Goal: Check status: Check status

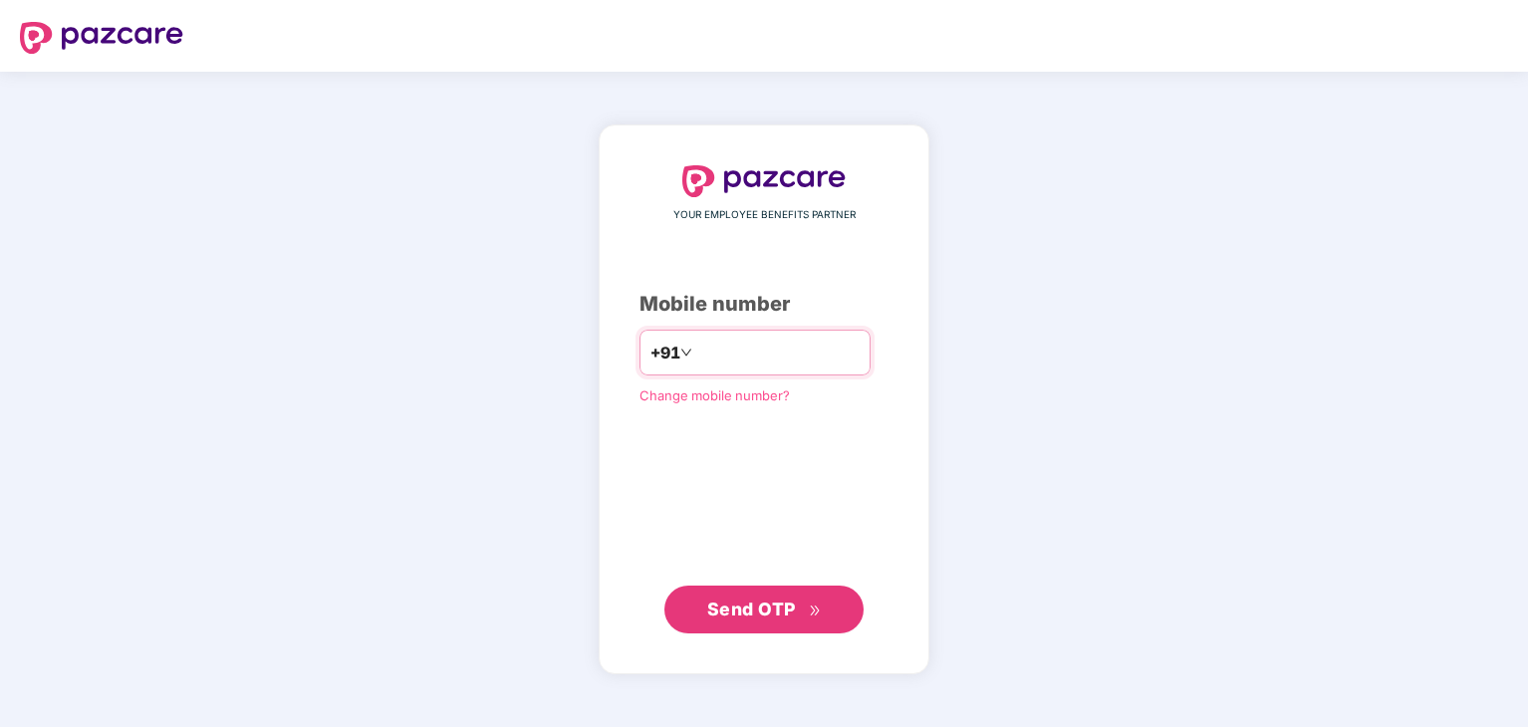
click at [743, 352] on input "number" at bounding box center [777, 353] width 163 height 32
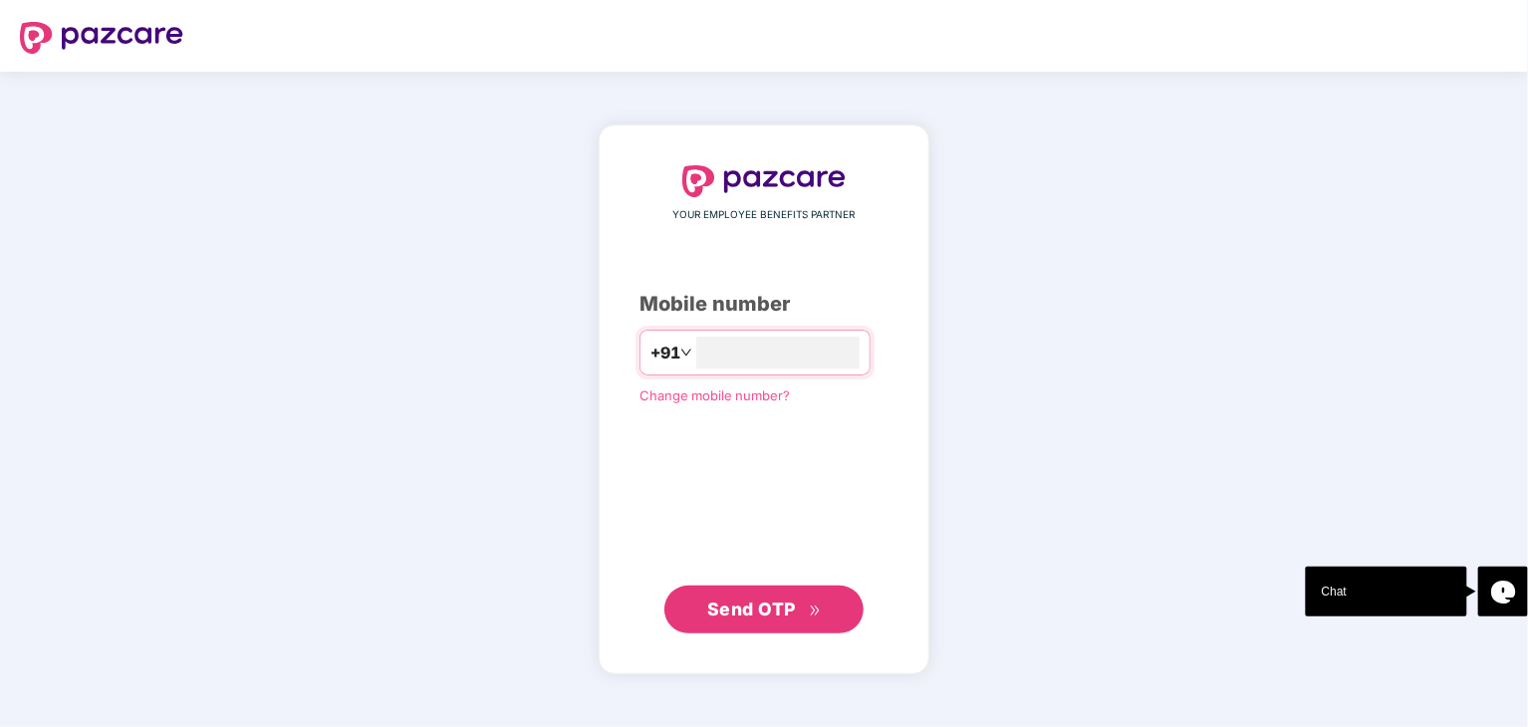
type input "**********"
click at [746, 612] on span "Send OTP" at bounding box center [751, 608] width 89 height 21
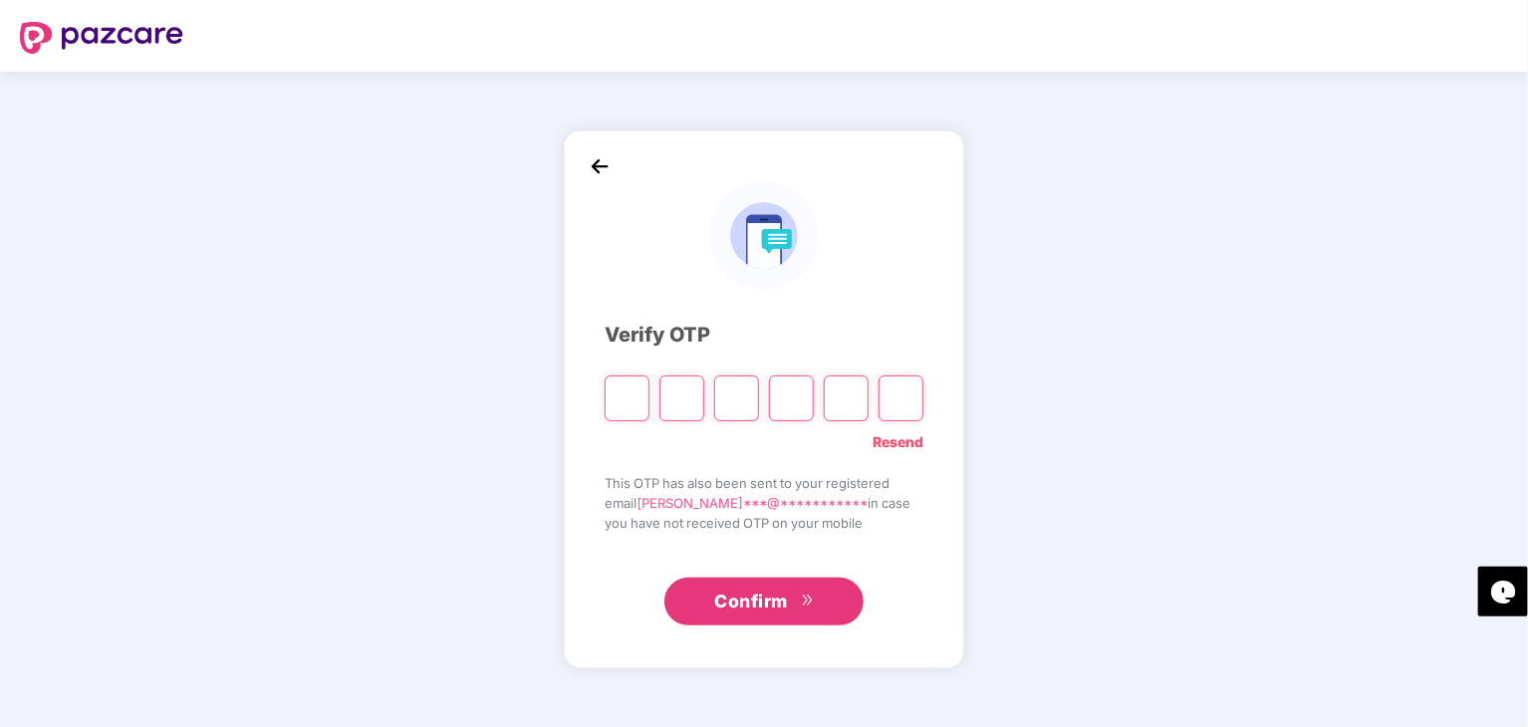
click at [614, 403] on input "Please enter verification code. Digit 1" at bounding box center [627, 399] width 45 height 46
type input "*"
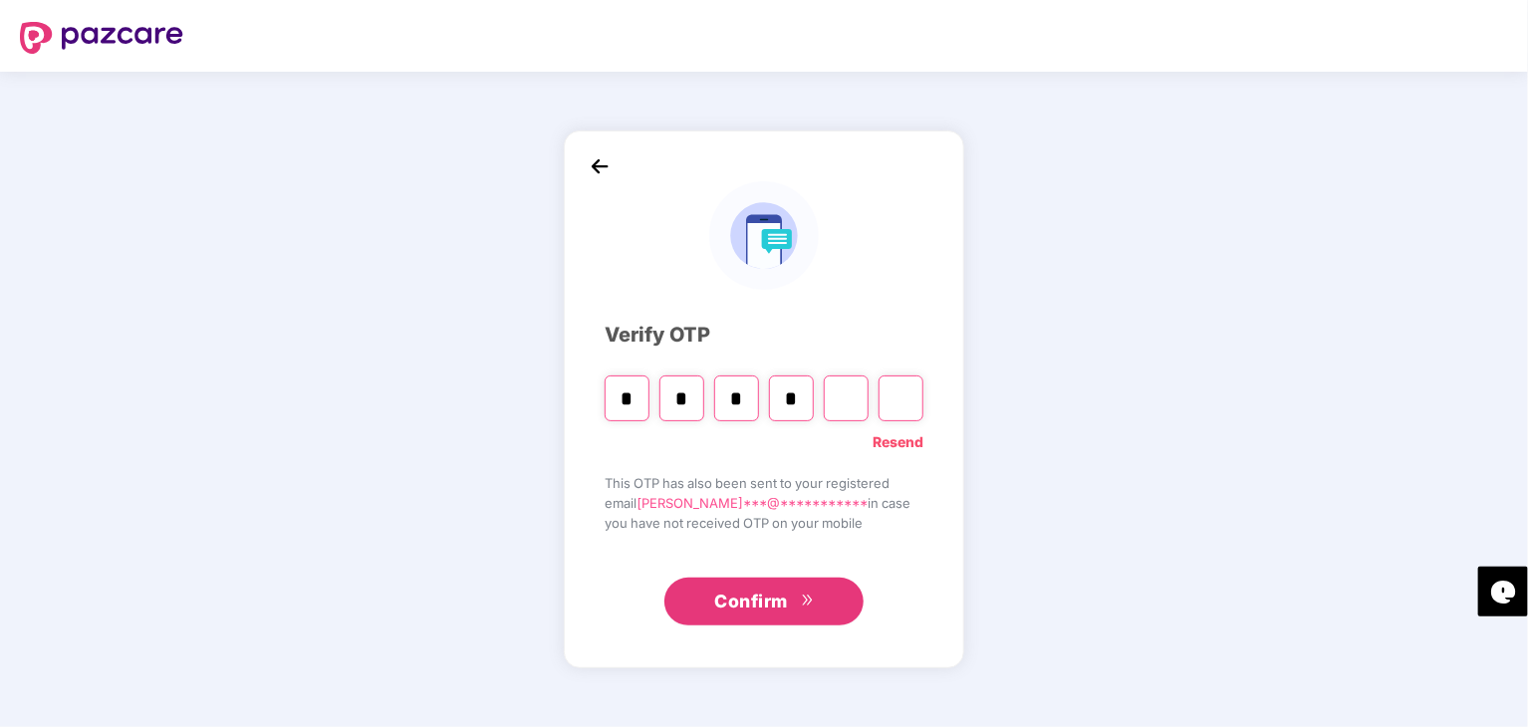
type input "*"
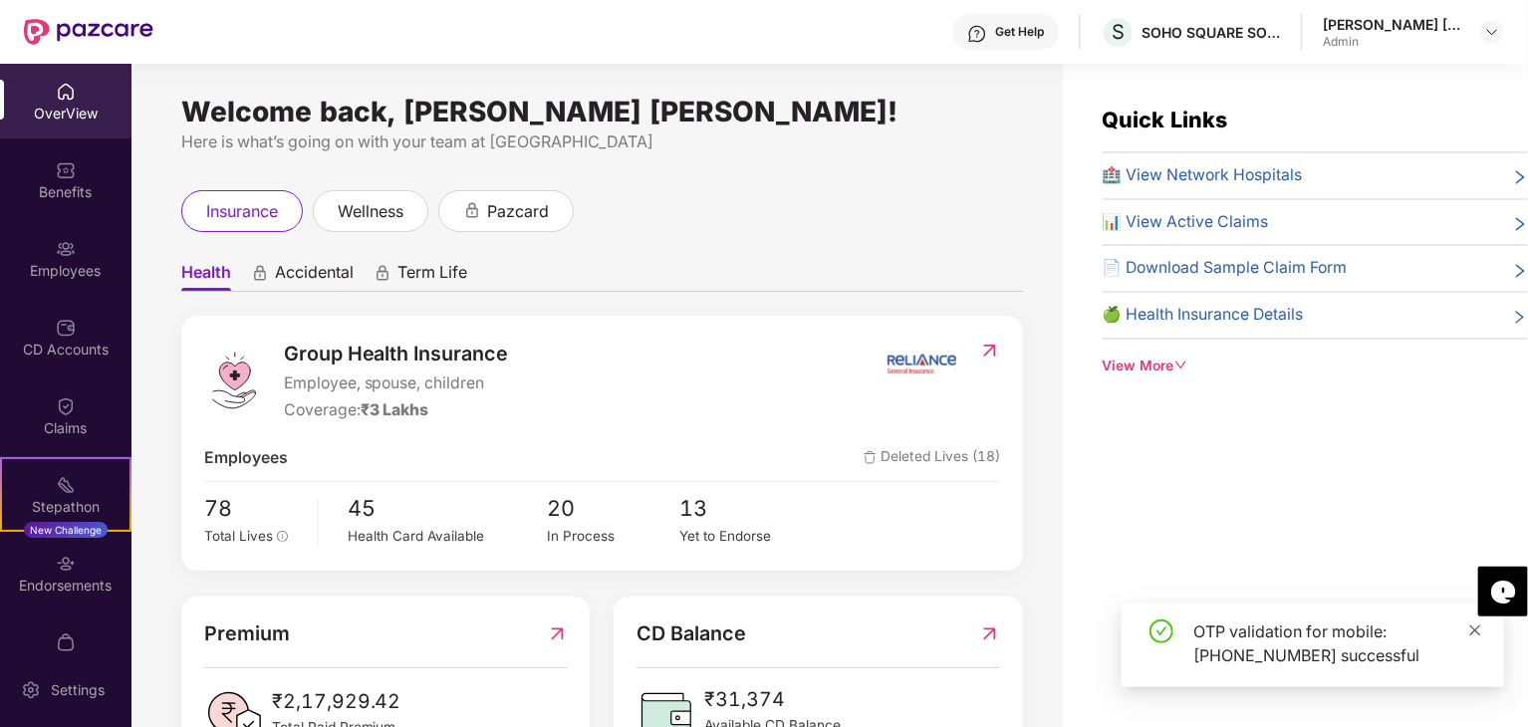
click at [1475, 630] on icon "close" at bounding box center [1476, 630] width 11 height 11
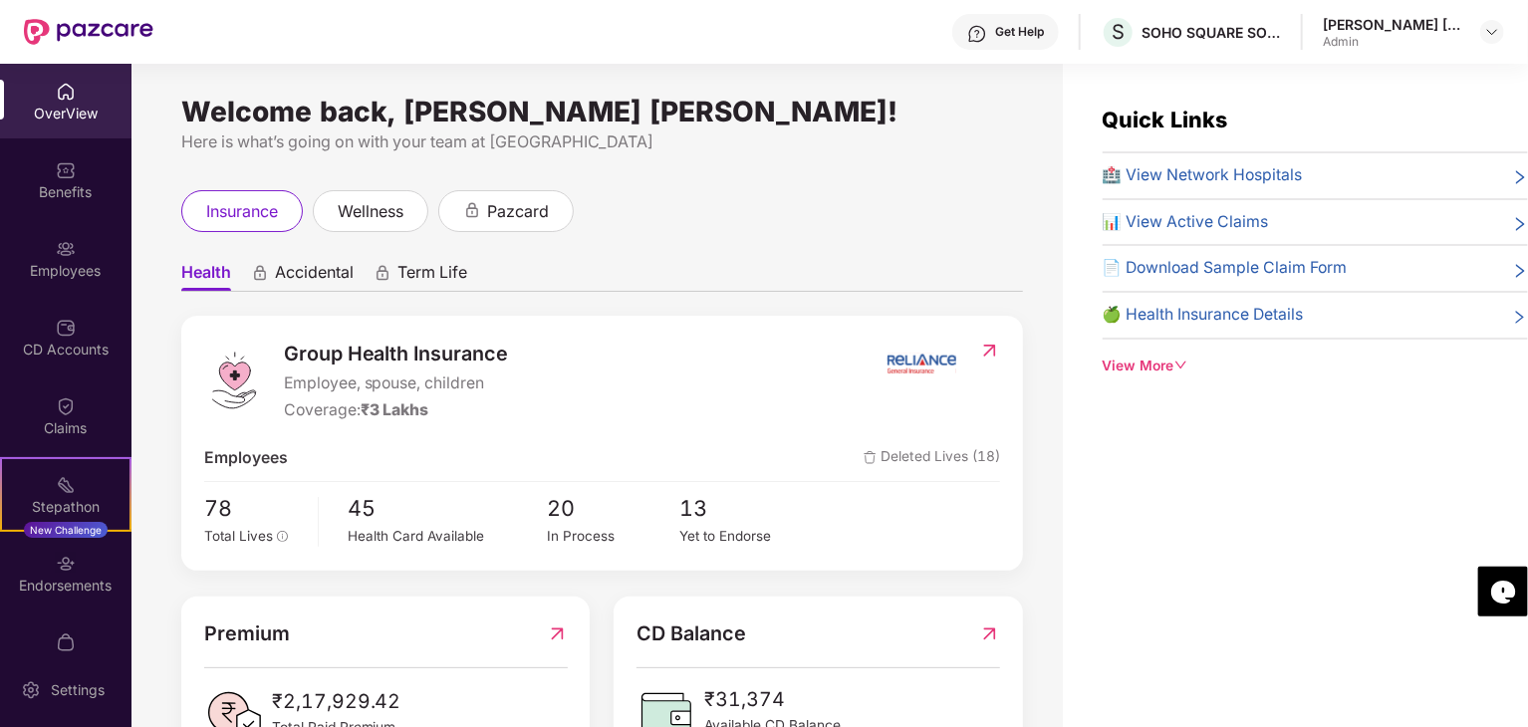
click at [1429, 32] on div "[PERSON_NAME] [PERSON_NAME]" at bounding box center [1392, 24] width 139 height 19
click at [1489, 29] on img at bounding box center [1493, 32] width 16 height 16
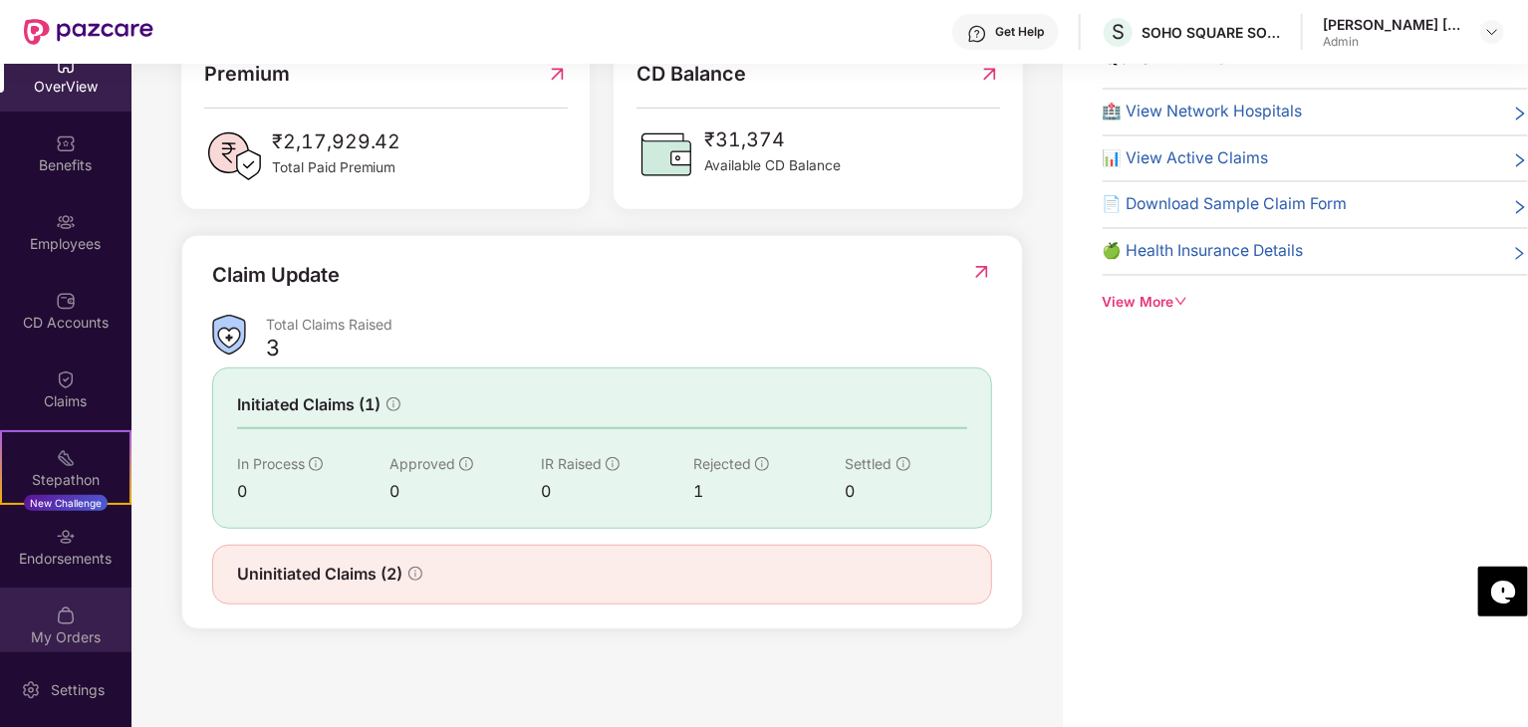
scroll to position [41, 0]
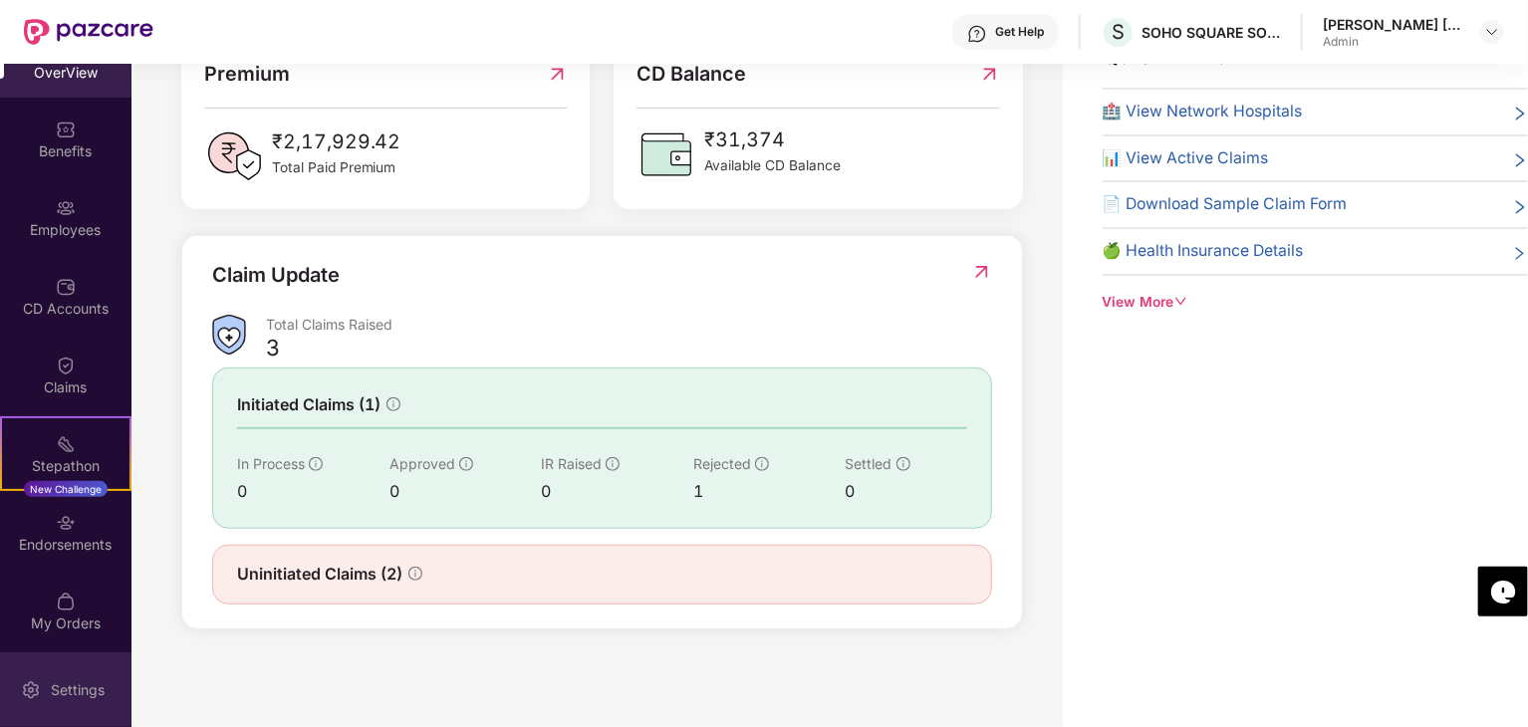
click at [57, 694] on div "Settings" at bounding box center [78, 690] width 66 height 20
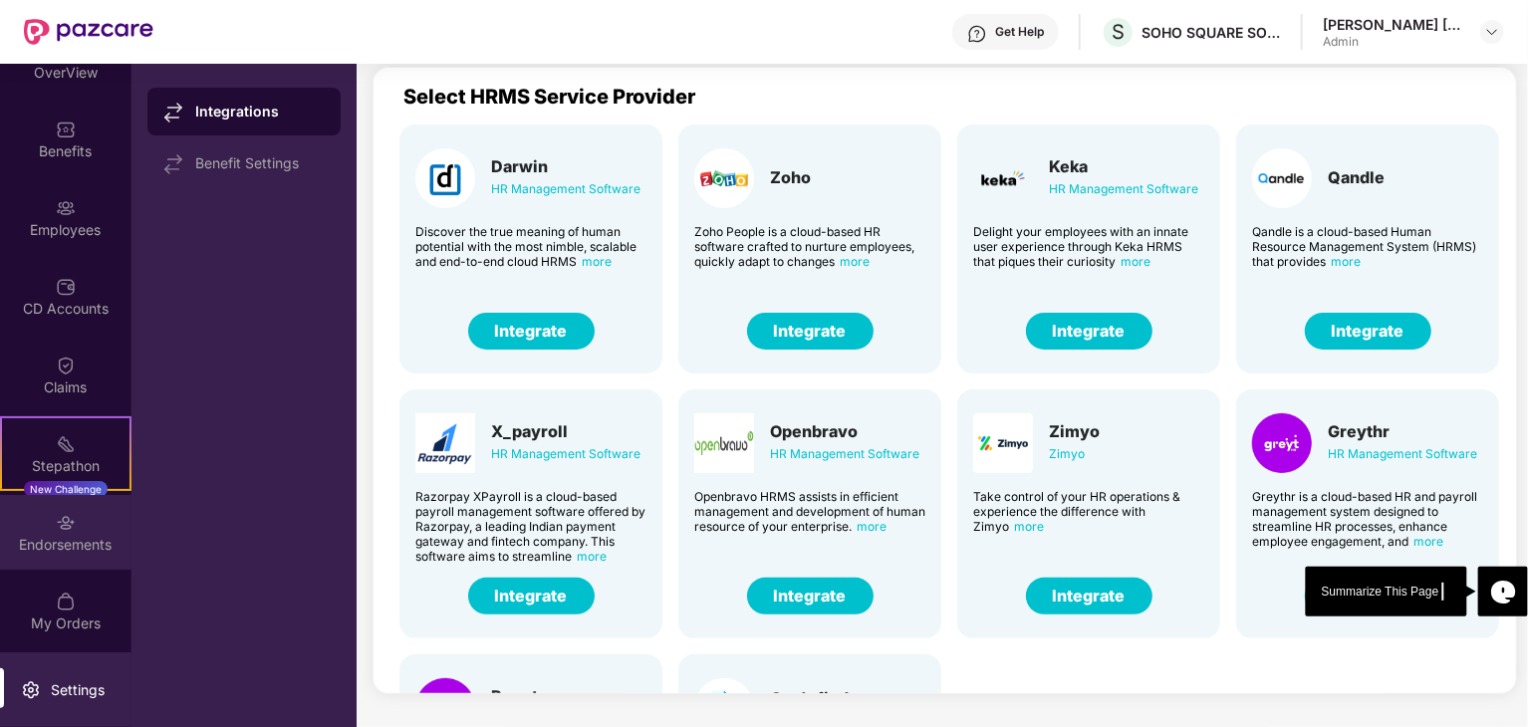
scroll to position [64, 0]
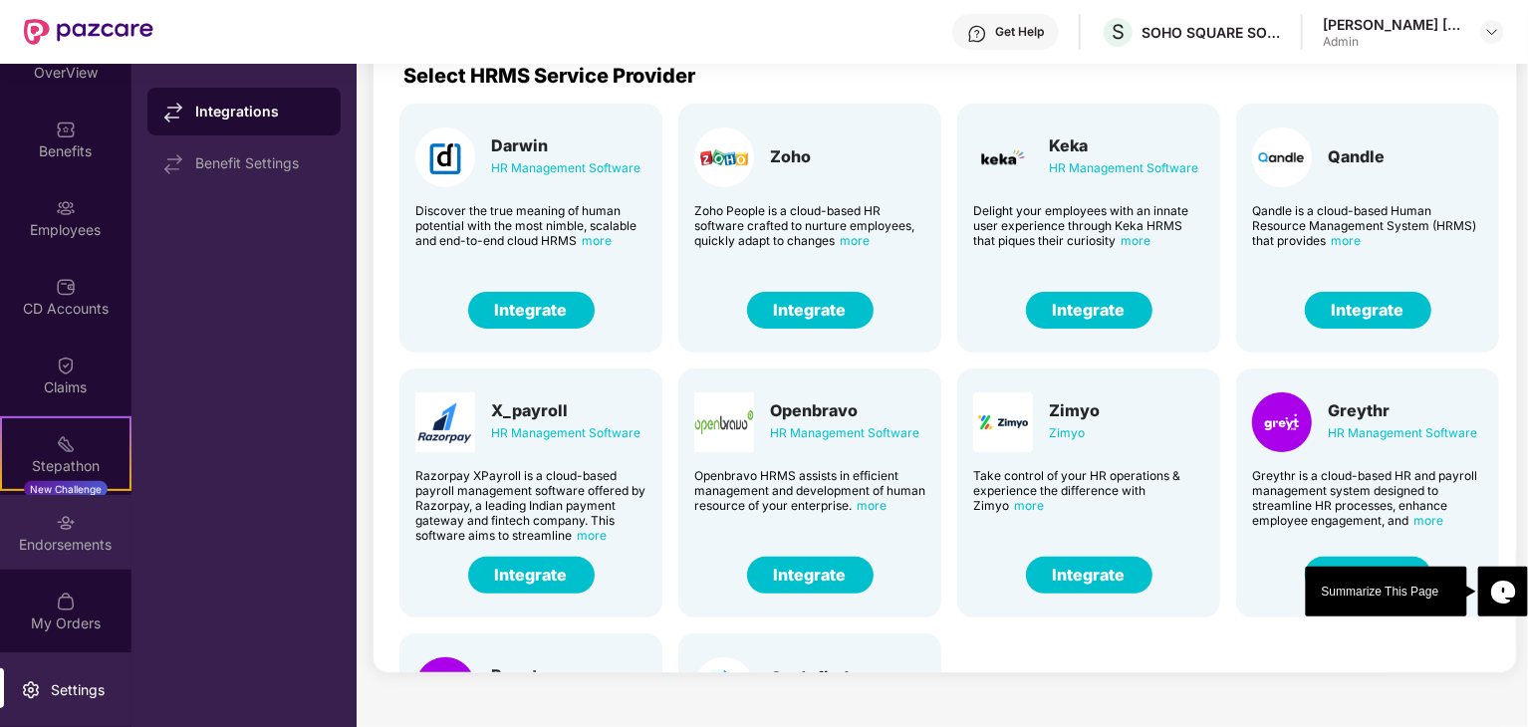
click at [76, 532] on div "Endorsements" at bounding box center [66, 532] width 132 height 75
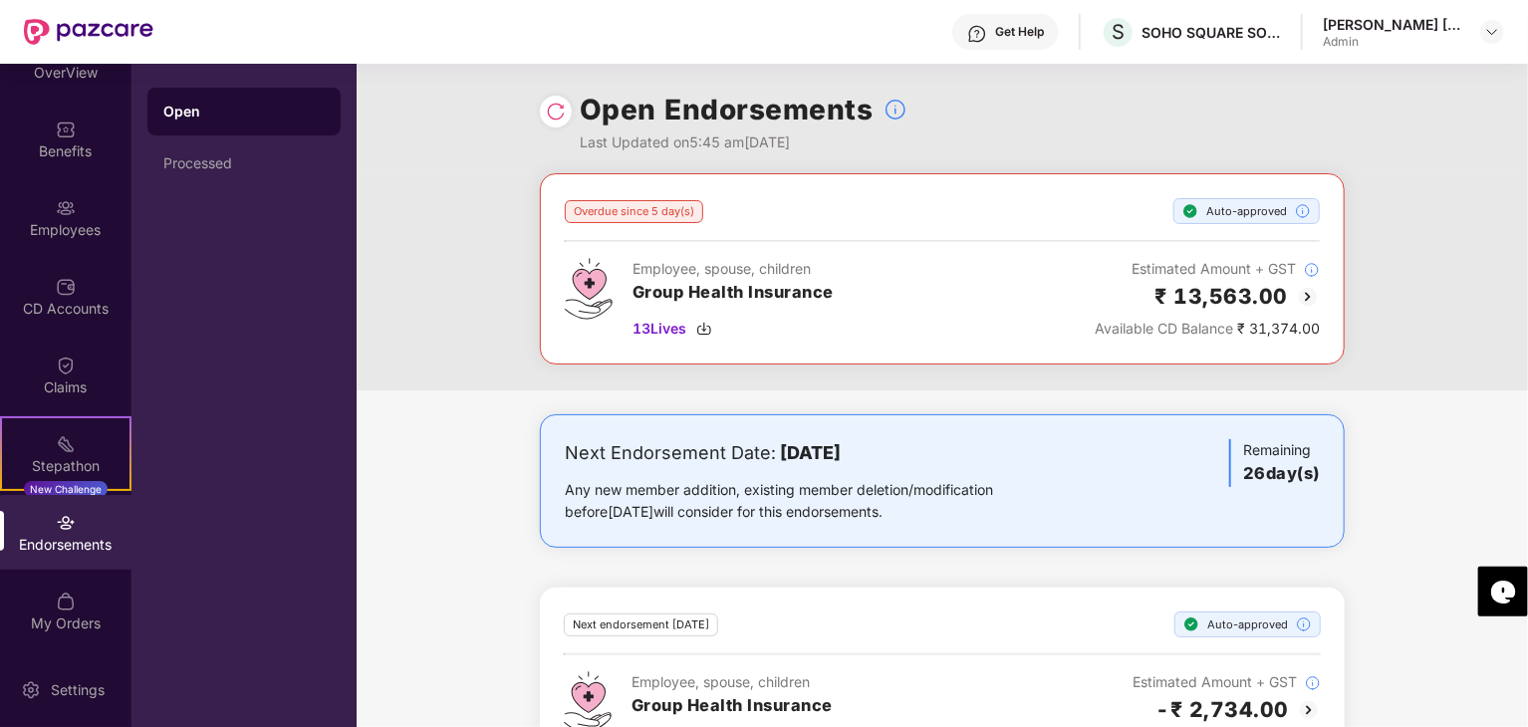
click at [558, 107] on img at bounding box center [556, 112] width 20 height 20
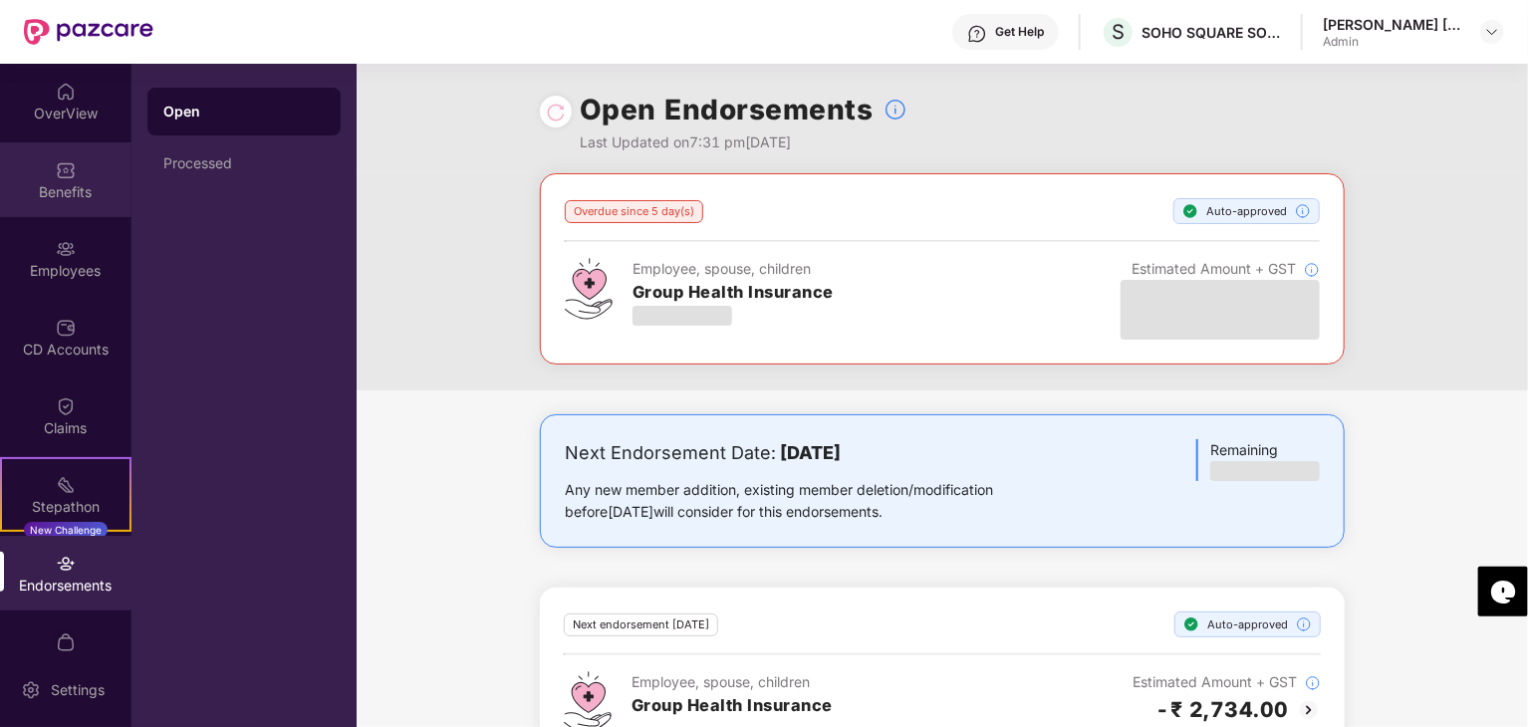
click at [69, 164] on img at bounding box center [66, 170] width 20 height 20
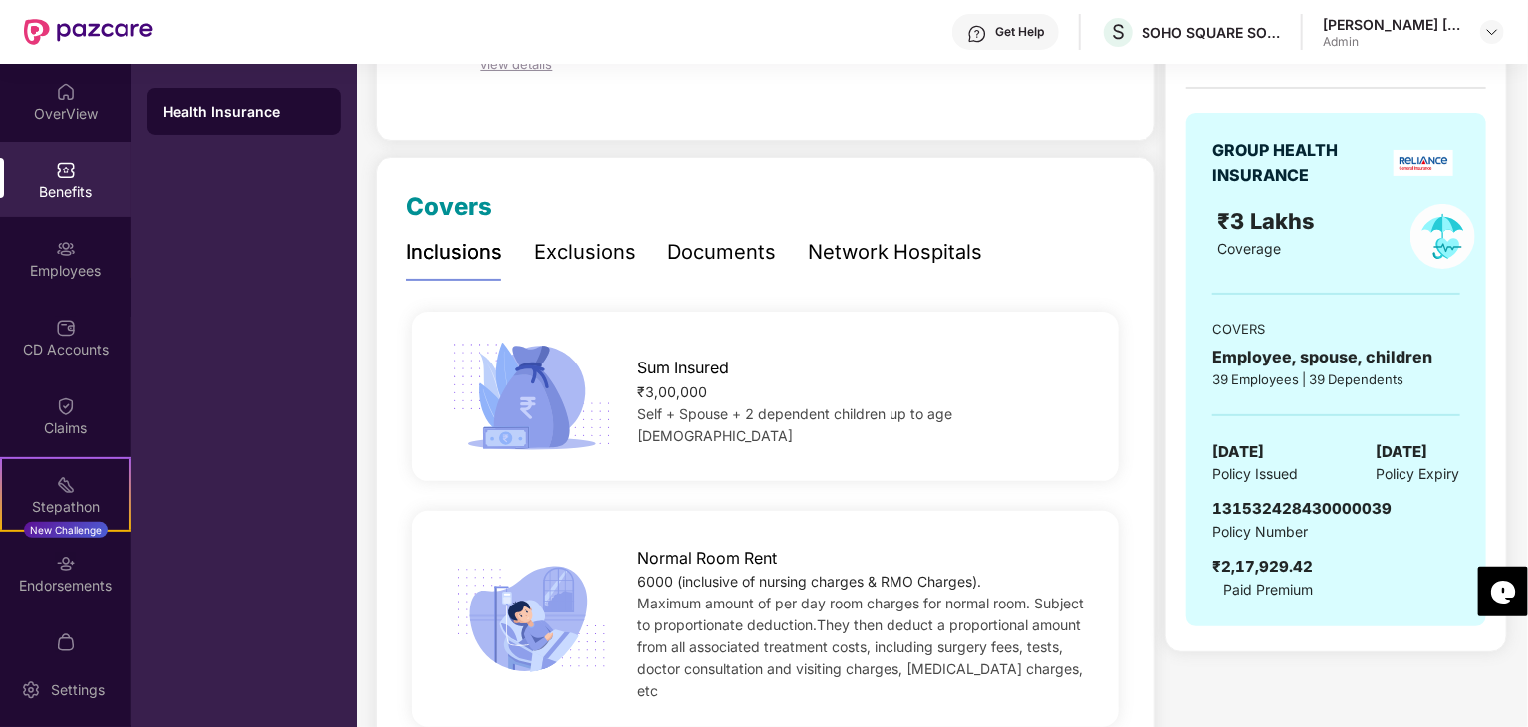
scroll to position [199, 0]
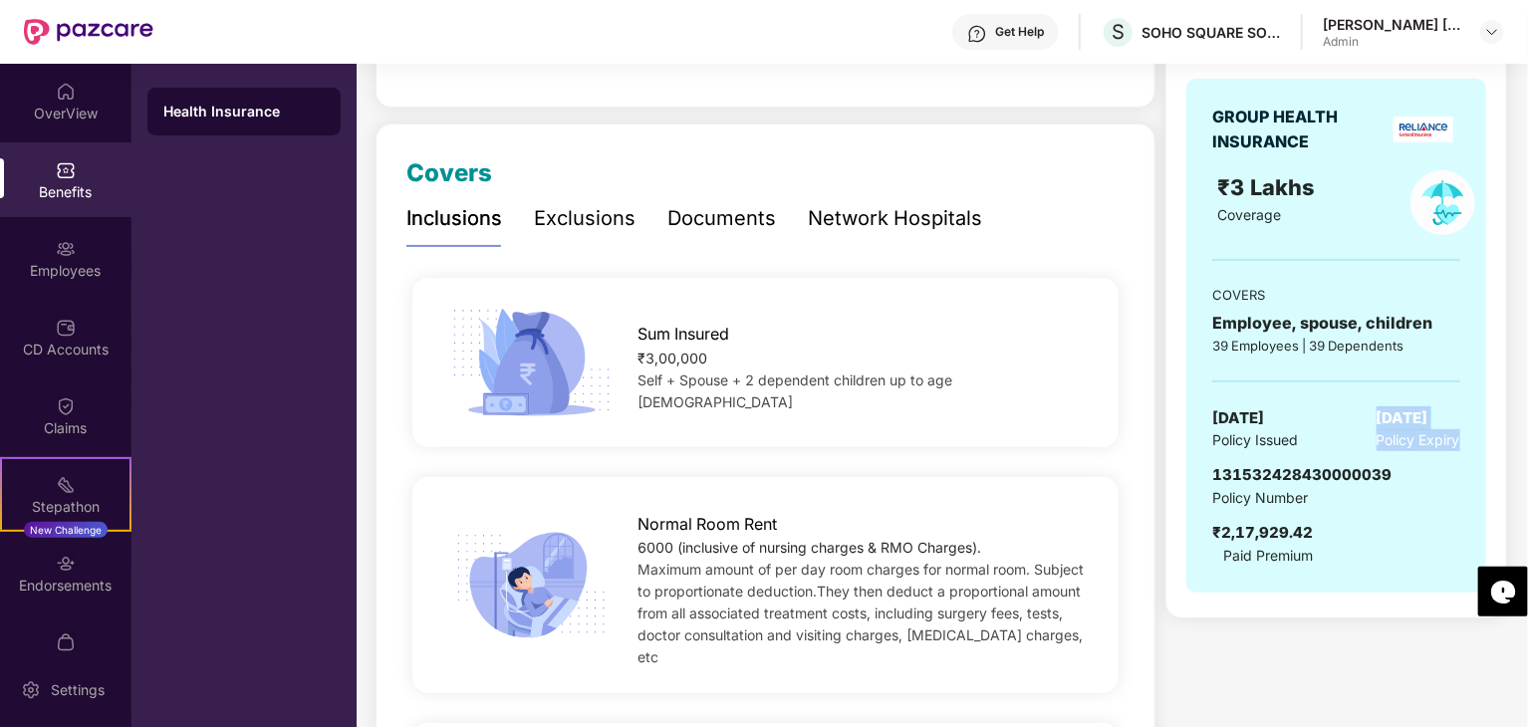
drag, startPoint x: 1368, startPoint y: 408, endPoint x: 1459, endPoint y: 446, distance: 98.3
click at [1459, 446] on div "[DATE] Policy Expiry" at bounding box center [1419, 429] width 84 height 46
click at [1459, 446] on span "Policy Expiry" at bounding box center [1419, 440] width 84 height 22
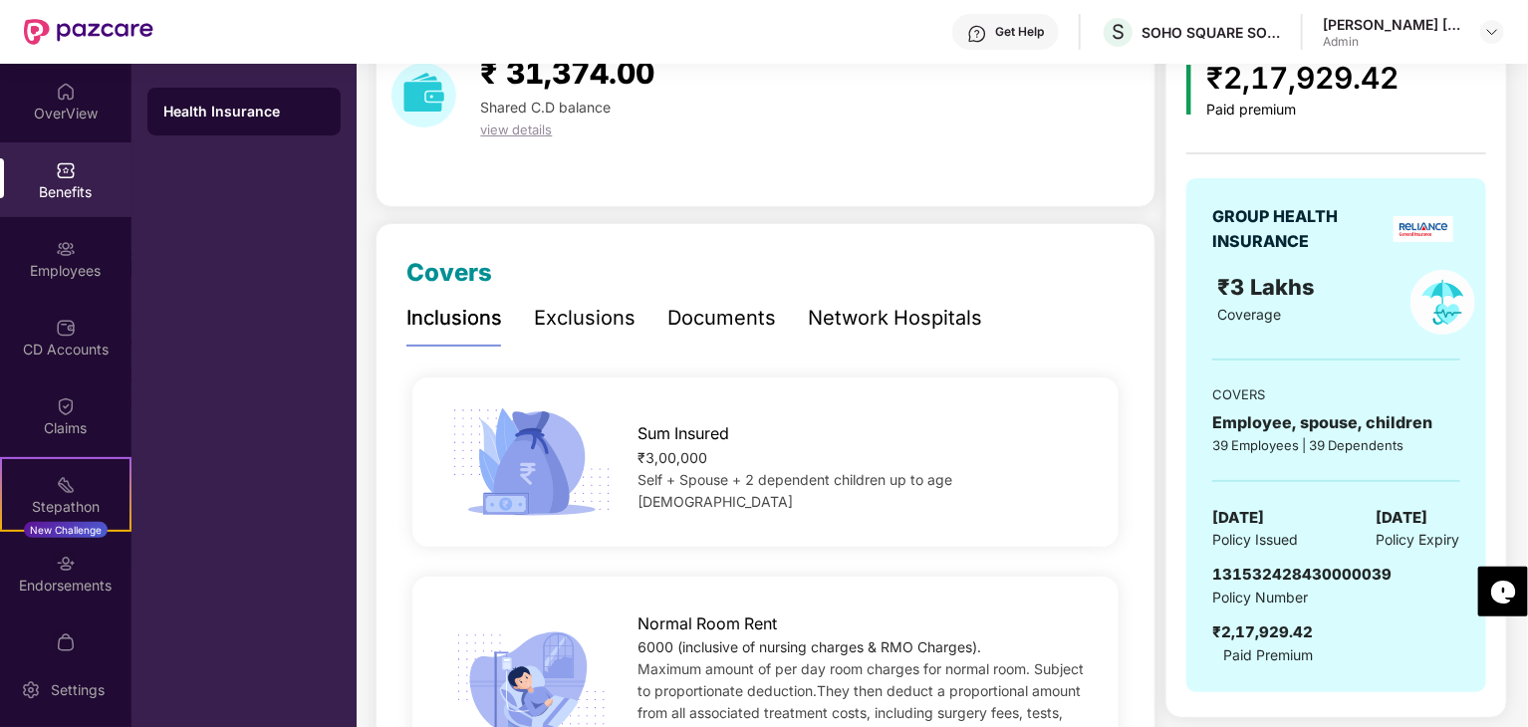
scroll to position [0, 0]
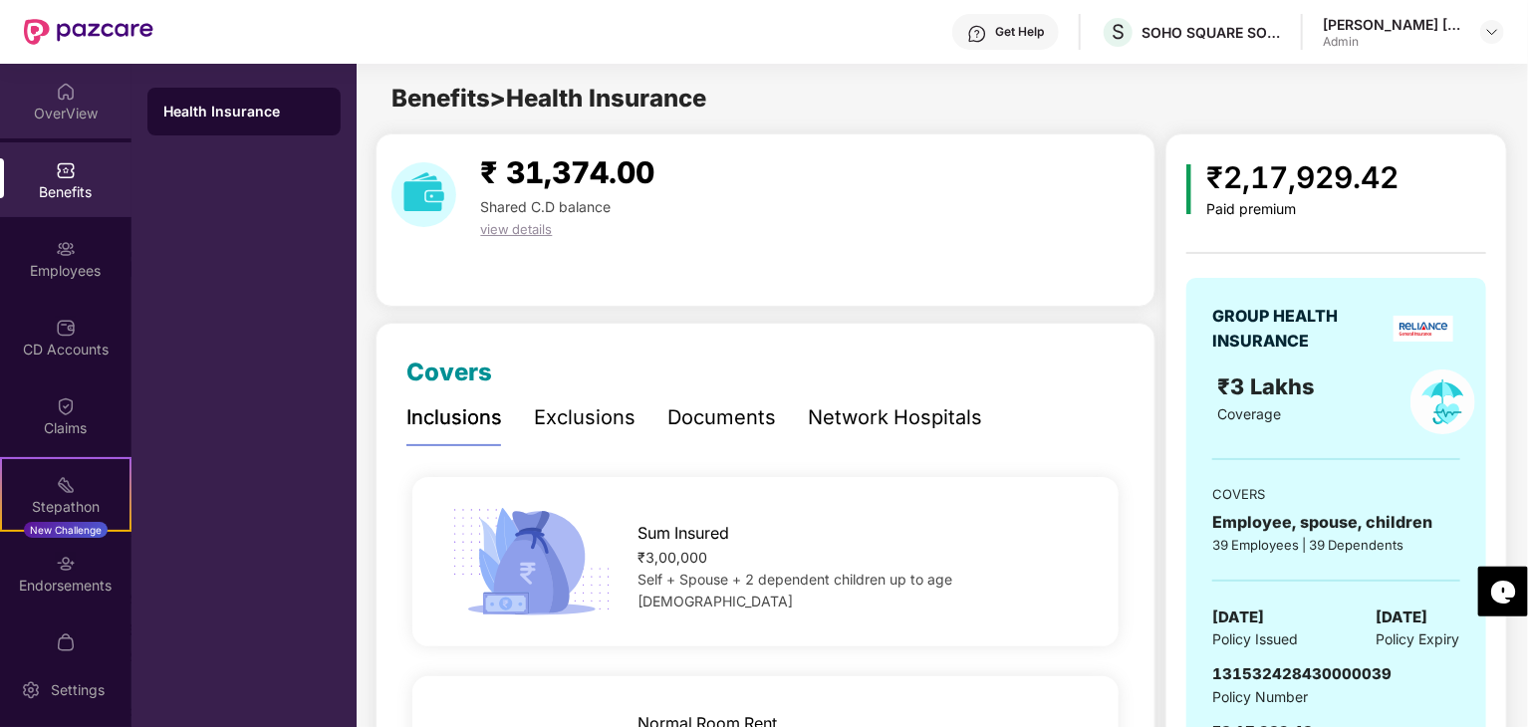
click at [65, 110] on div "OverView" at bounding box center [66, 114] width 132 height 20
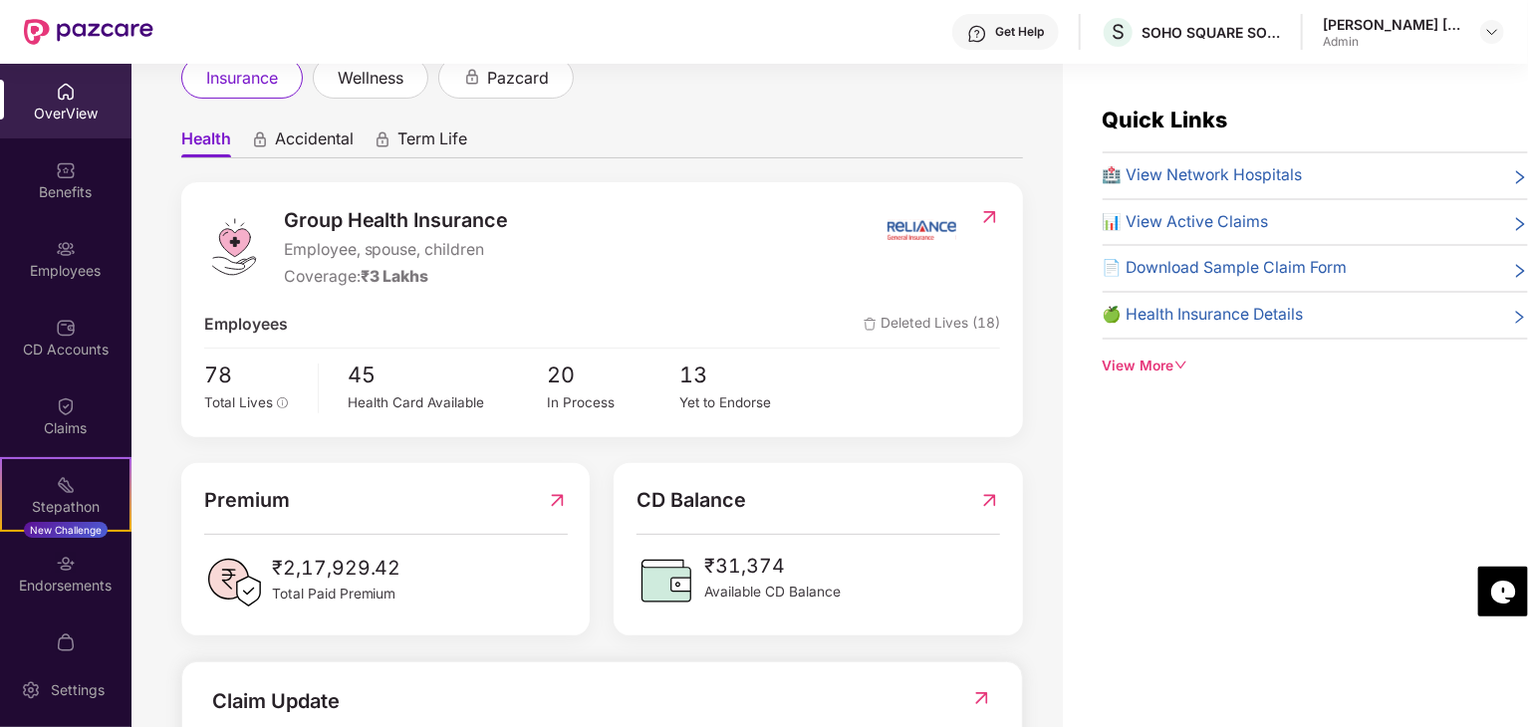
scroll to position [496, 0]
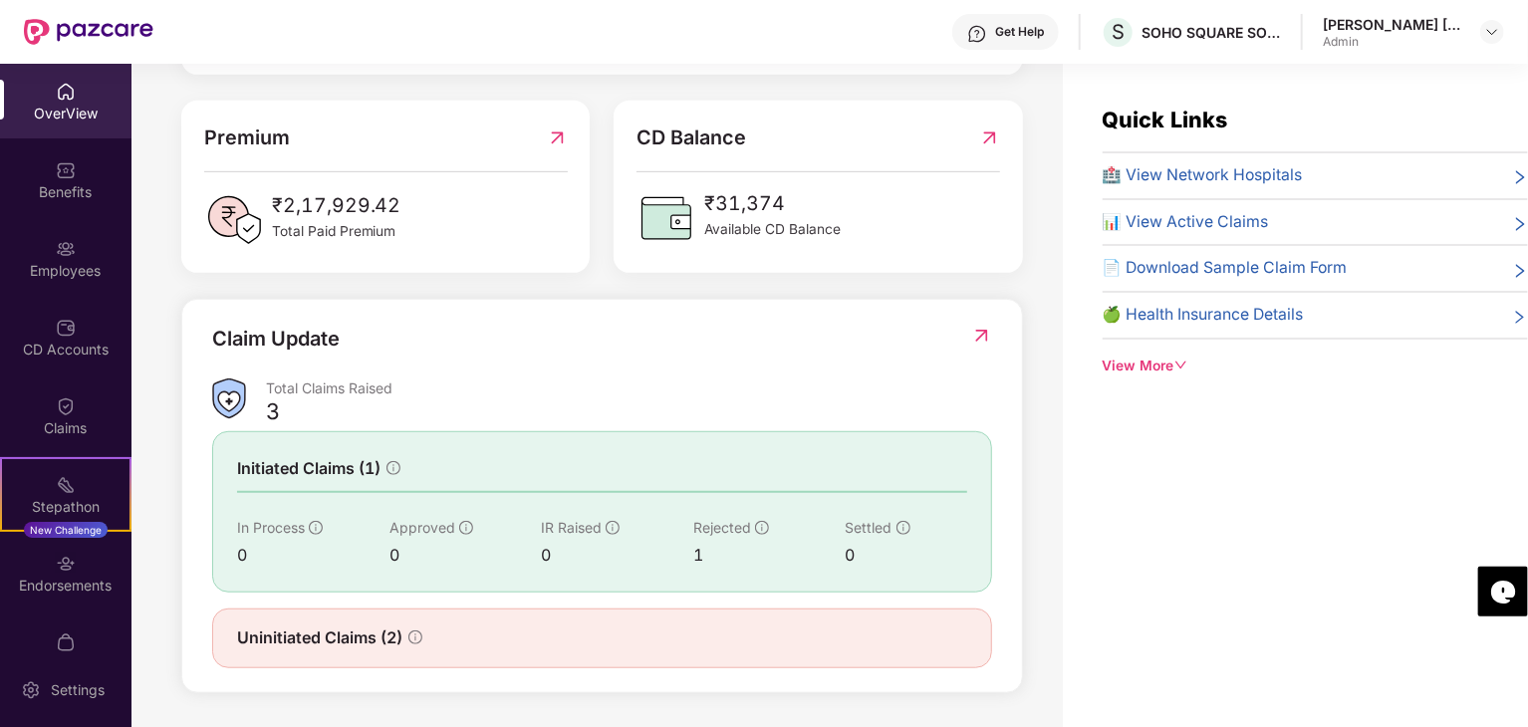
click at [1168, 368] on div "View More" at bounding box center [1315, 367] width 425 height 22
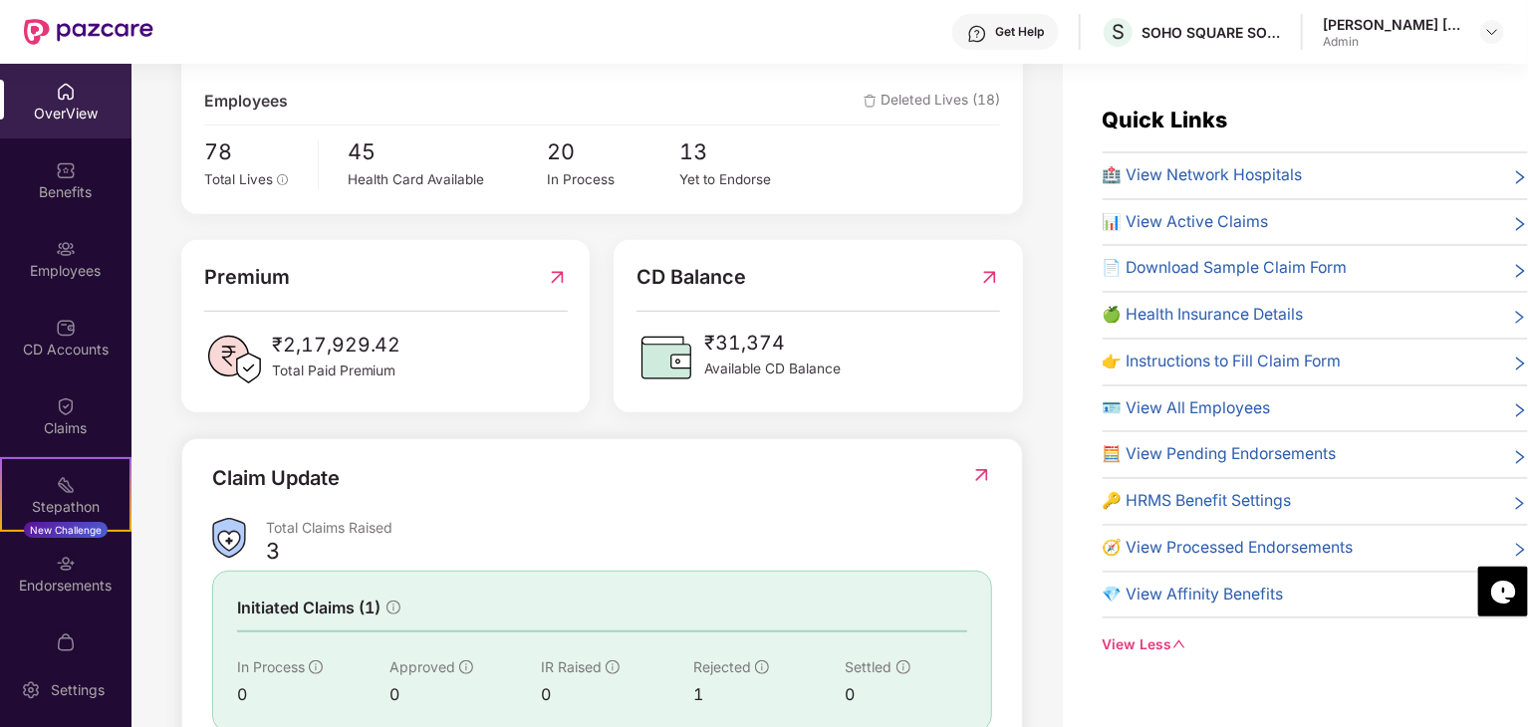
scroll to position [0, 0]
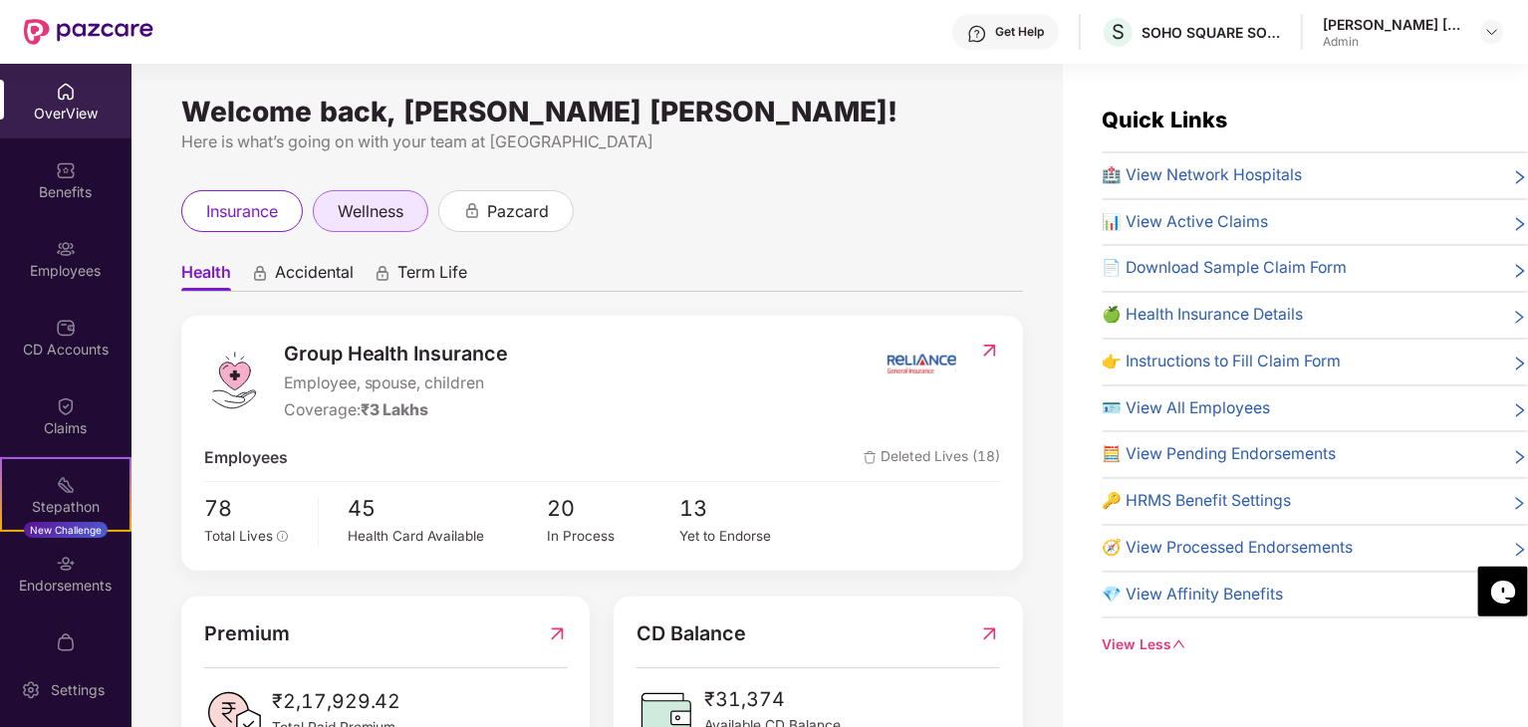
click at [360, 209] on span "wellness" at bounding box center [371, 211] width 66 height 25
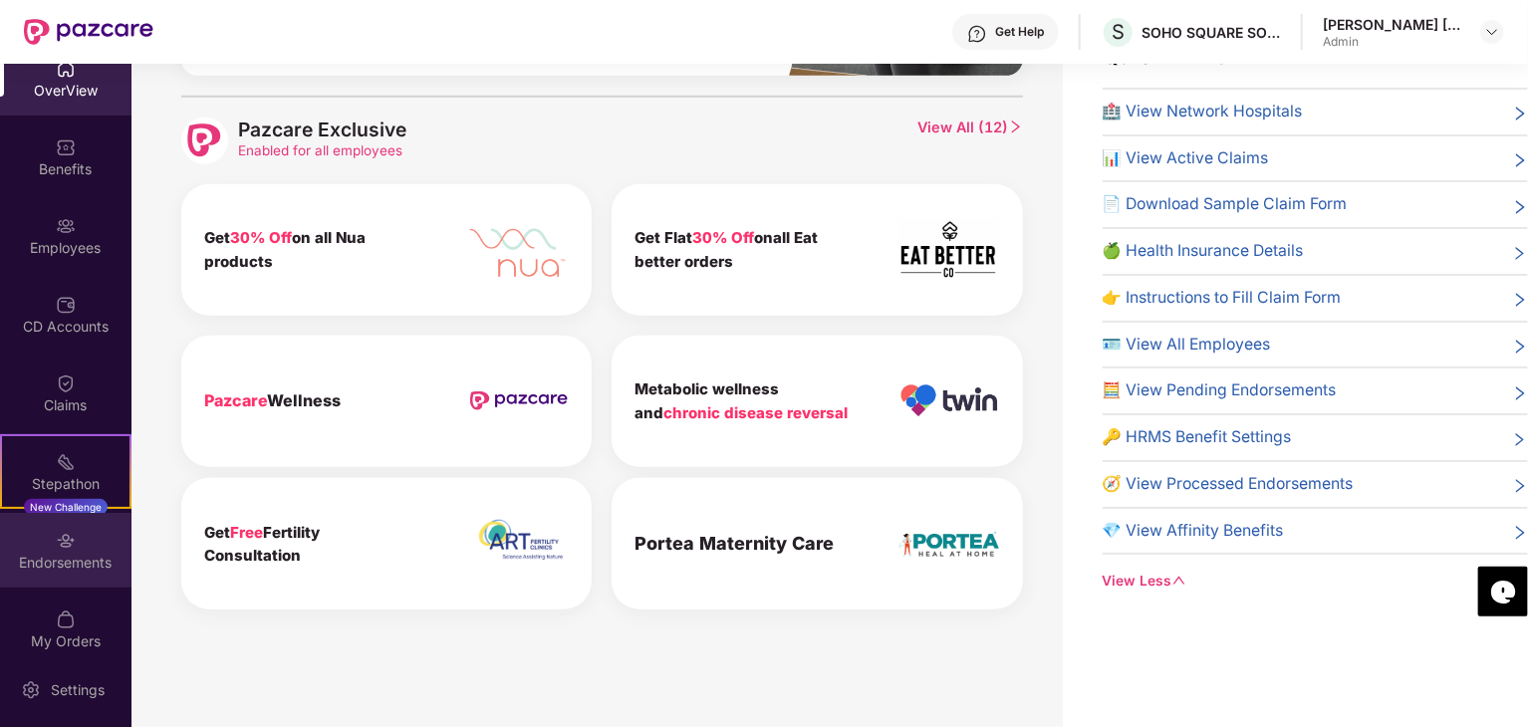
scroll to position [41, 0]
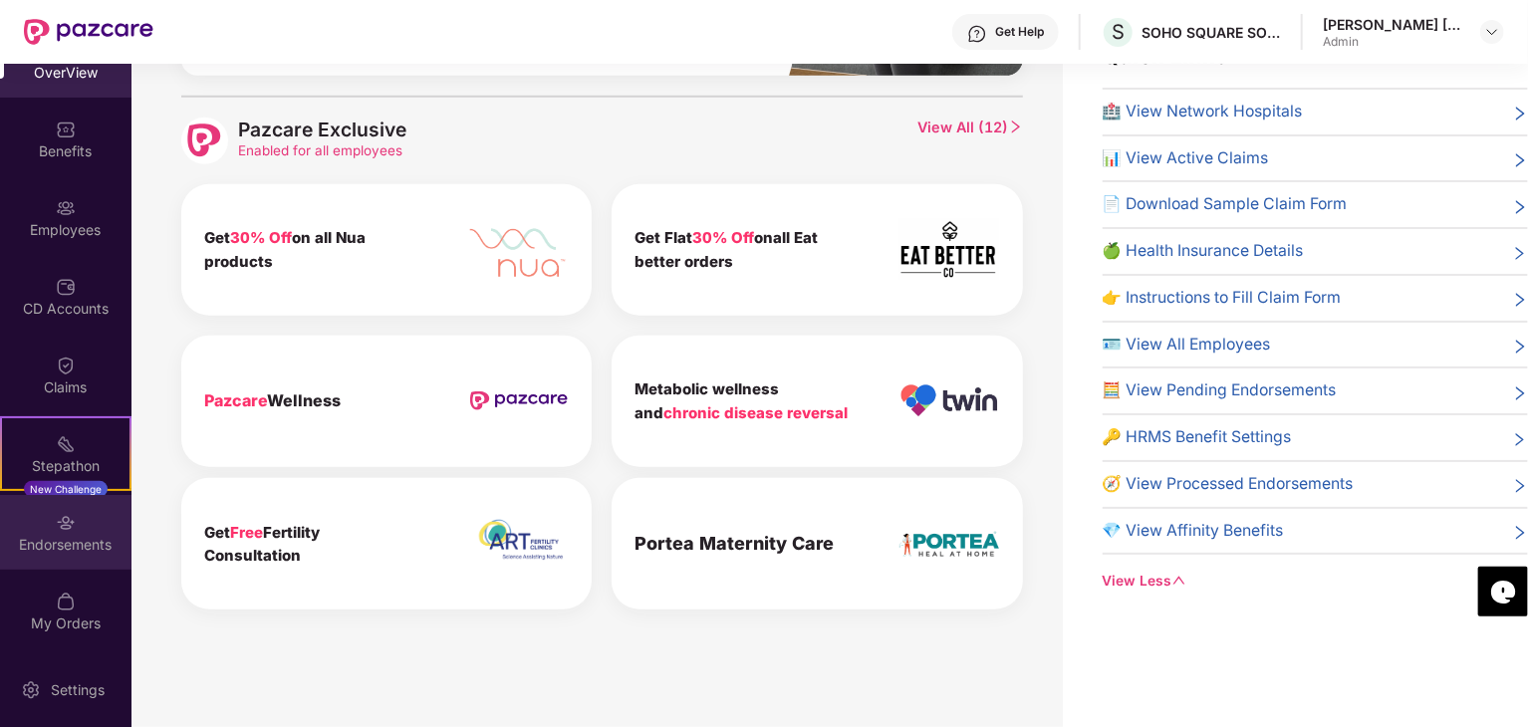
click at [56, 527] on img at bounding box center [66, 523] width 20 height 20
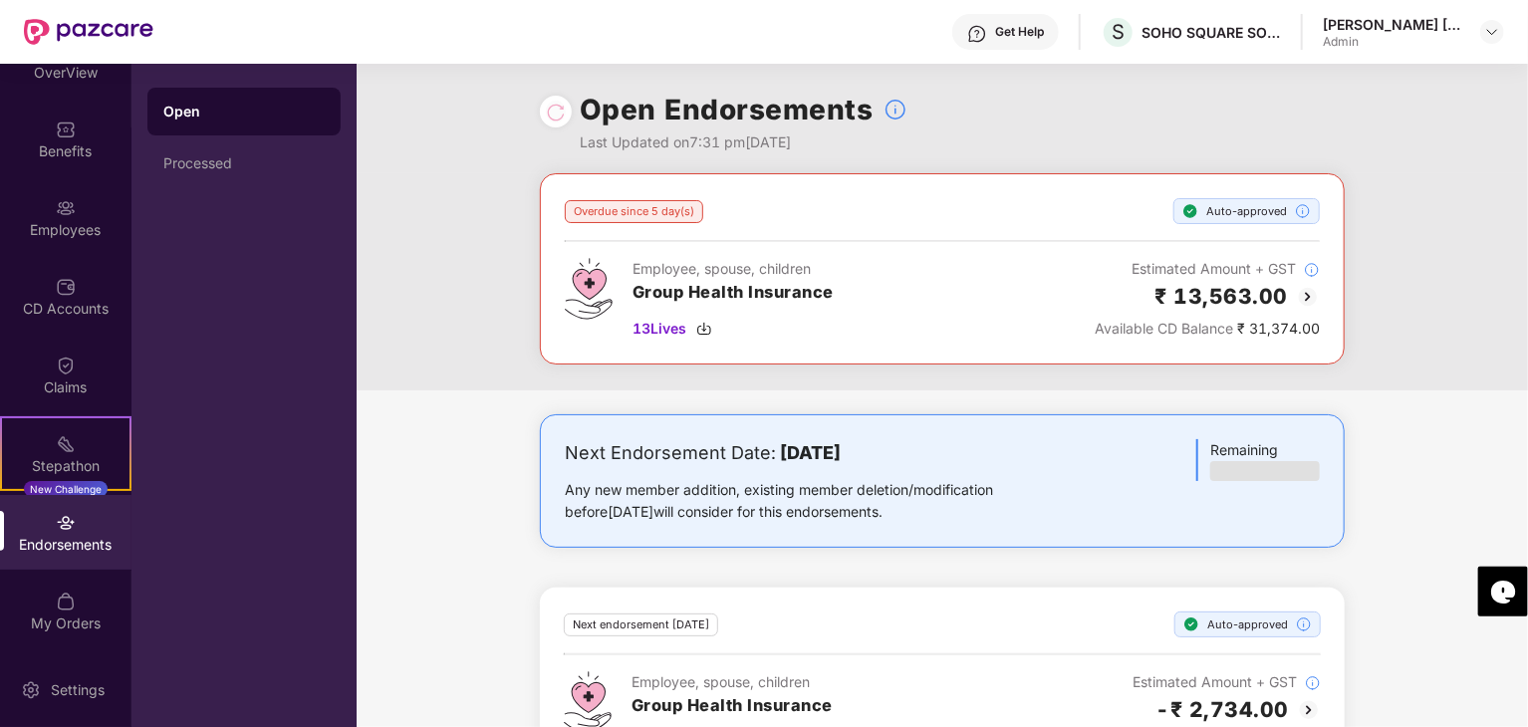
click at [526, 168] on div "Open Endorsements Last Updated on 7:31 pm[DATE]" at bounding box center [943, 119] width 1172 height 110
click at [447, 191] on div "Overdue since 5 day(s) Auto-approved Employee, spouse, children Group Health In…" at bounding box center [943, 281] width 1172 height 217
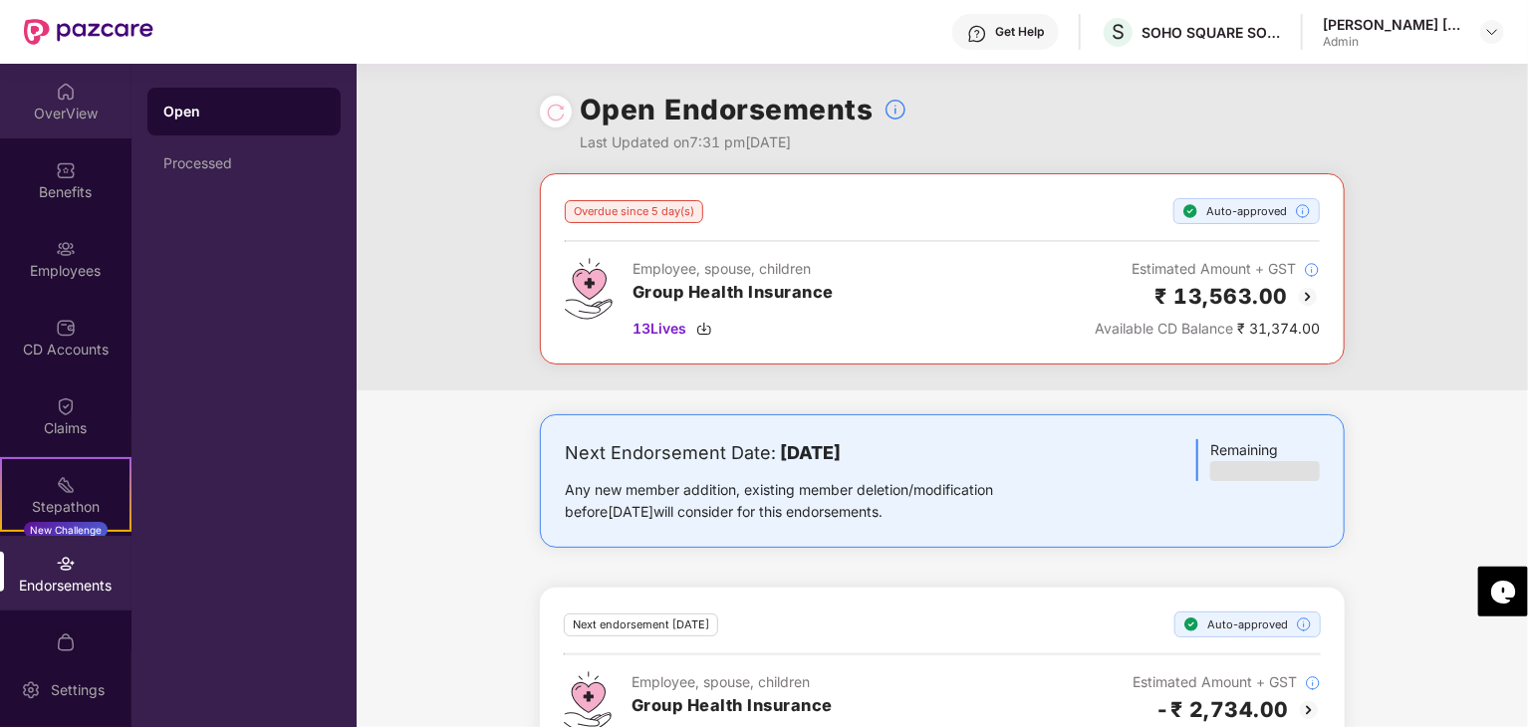
click at [44, 117] on div "OverView" at bounding box center [66, 114] width 132 height 20
